Goal: Navigation & Orientation: Go to known website

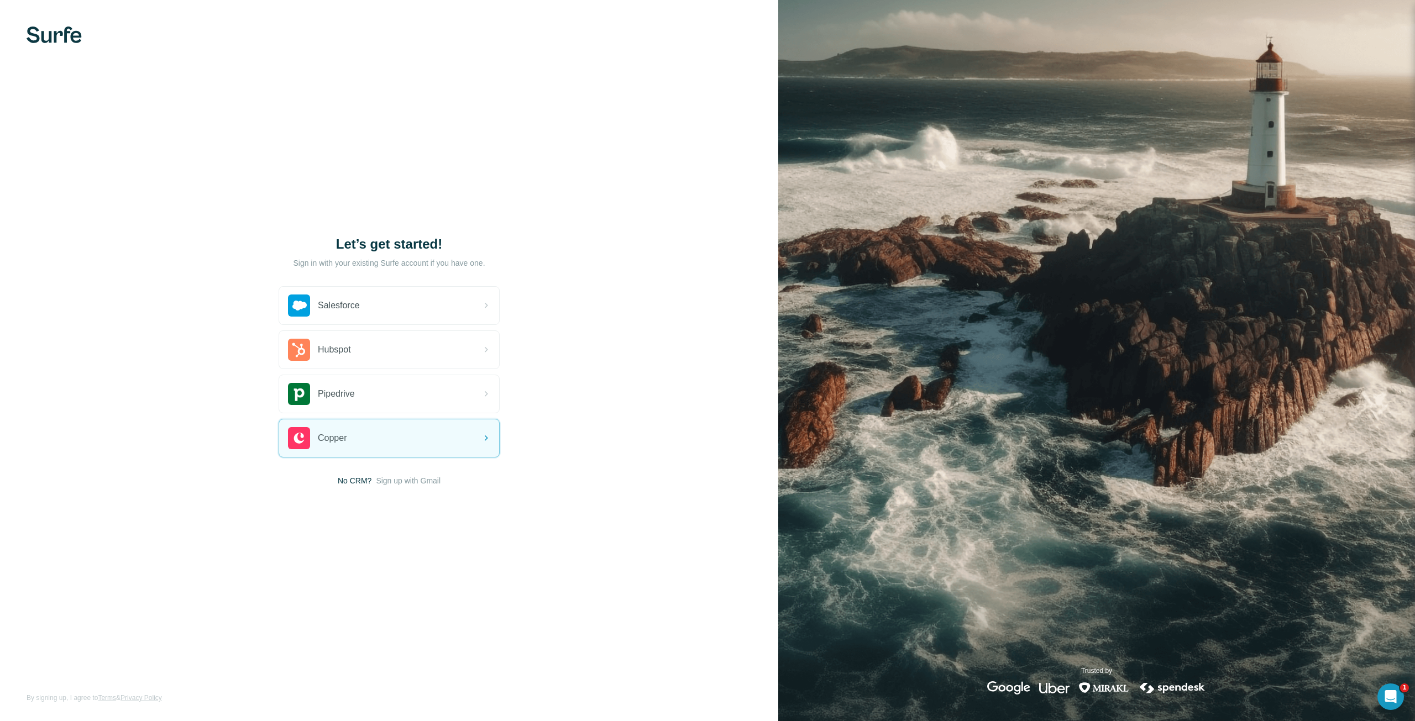
click at [51, 28] on img at bounding box center [54, 35] width 55 height 17
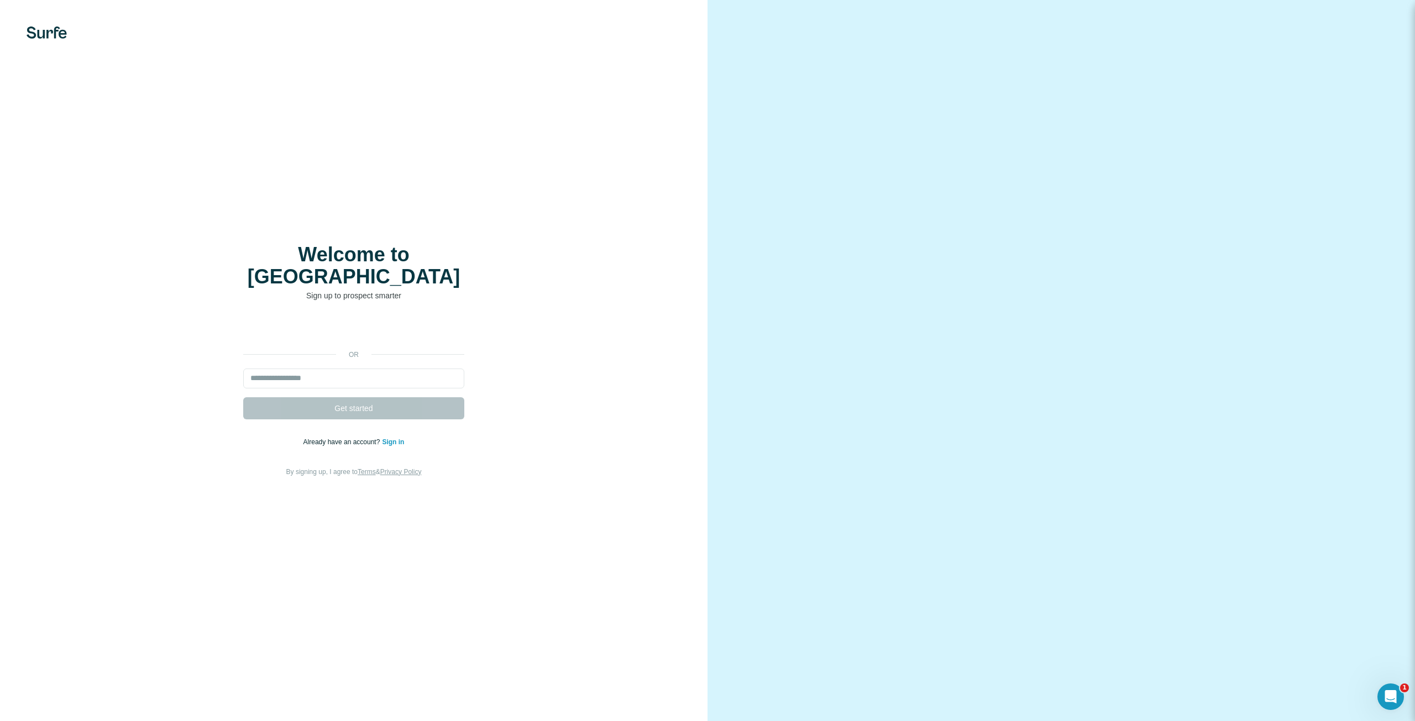
click at [401, 438] on link "Sign in" at bounding box center [393, 442] width 22 height 8
click at [393, 438] on link "Sign in" at bounding box center [393, 442] width 22 height 8
